Goal: Navigation & Orientation: Find specific page/section

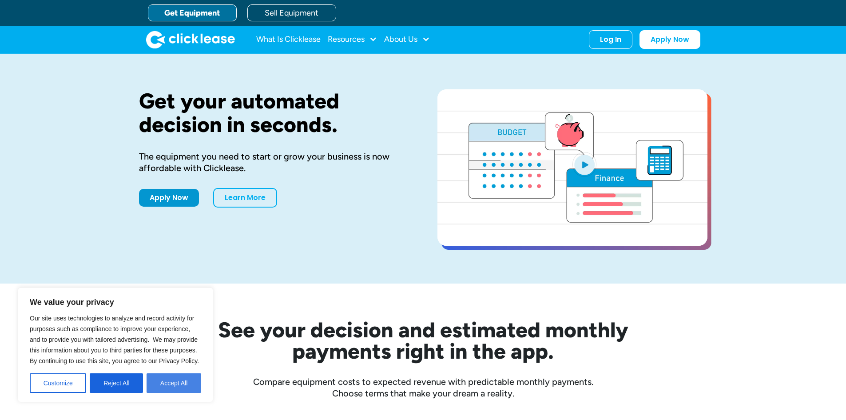
click at [165, 382] on button "Accept All" at bounding box center [174, 383] width 55 height 20
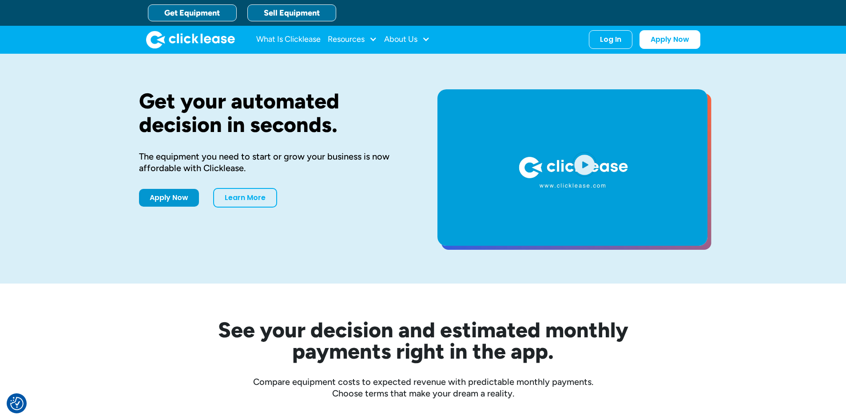
click at [295, 6] on link "Sell Equipment" at bounding box center [291, 12] width 89 height 17
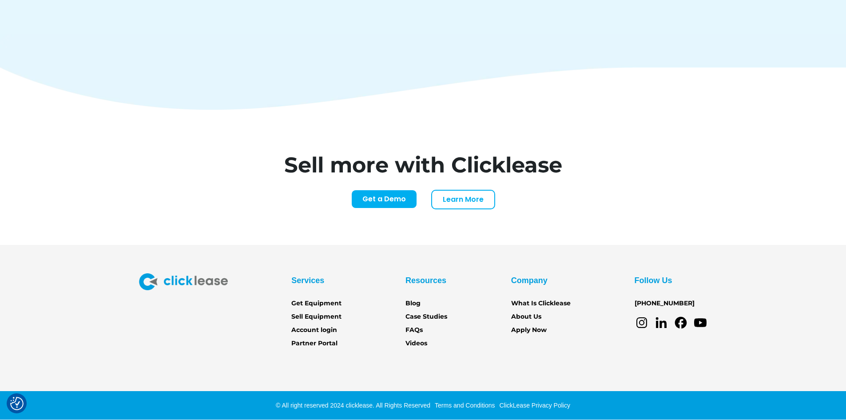
scroll to position [3686, 0]
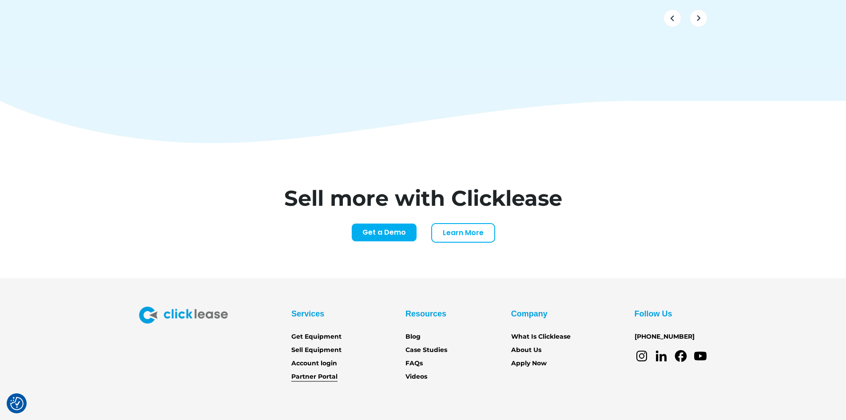
click at [315, 372] on link "Partner Portal" at bounding box center [314, 377] width 46 height 10
